Goal: Find specific page/section: Find specific page/section

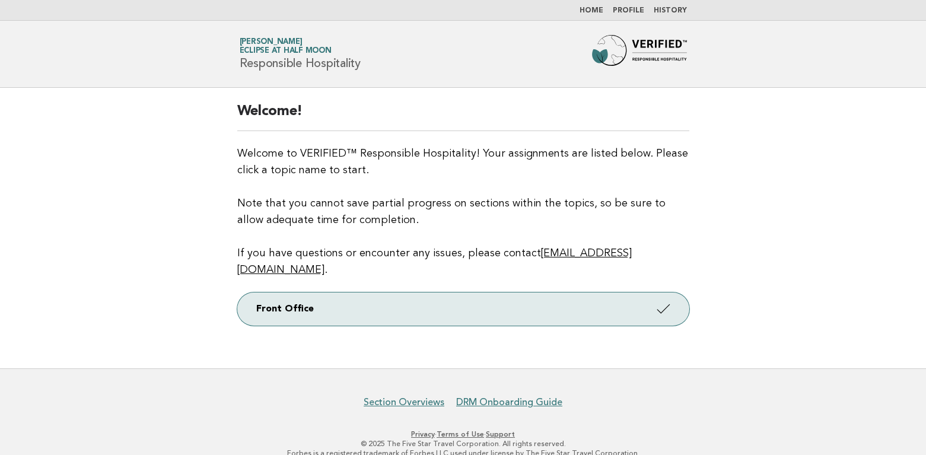
drag, startPoint x: 658, startPoint y: 292, endPoint x: 658, endPoint y: 313, distance: 21.4
click at [658, 300] on icon at bounding box center [662, 308] width 17 height 17
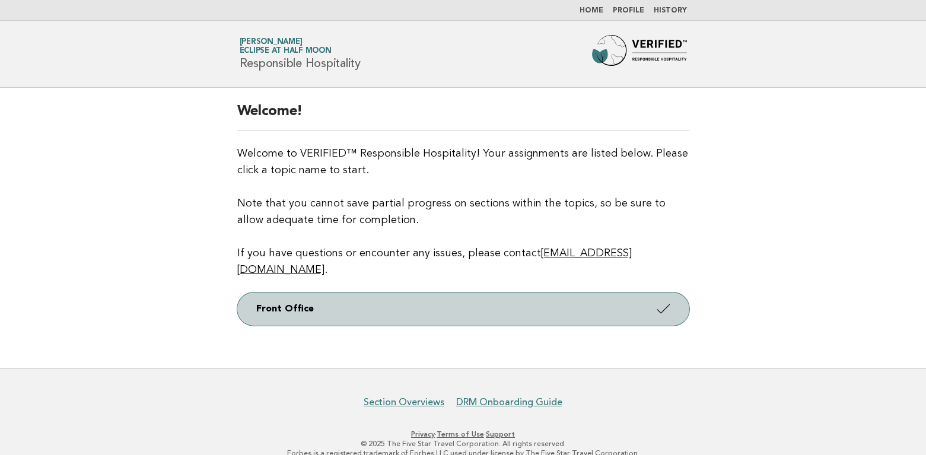
click at [270, 292] on link "Front Office" at bounding box center [463, 308] width 452 height 33
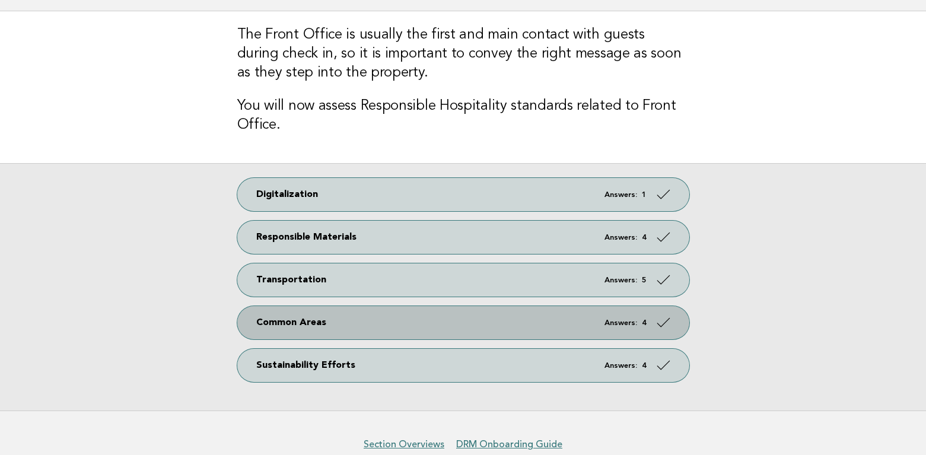
scroll to position [17, 0]
